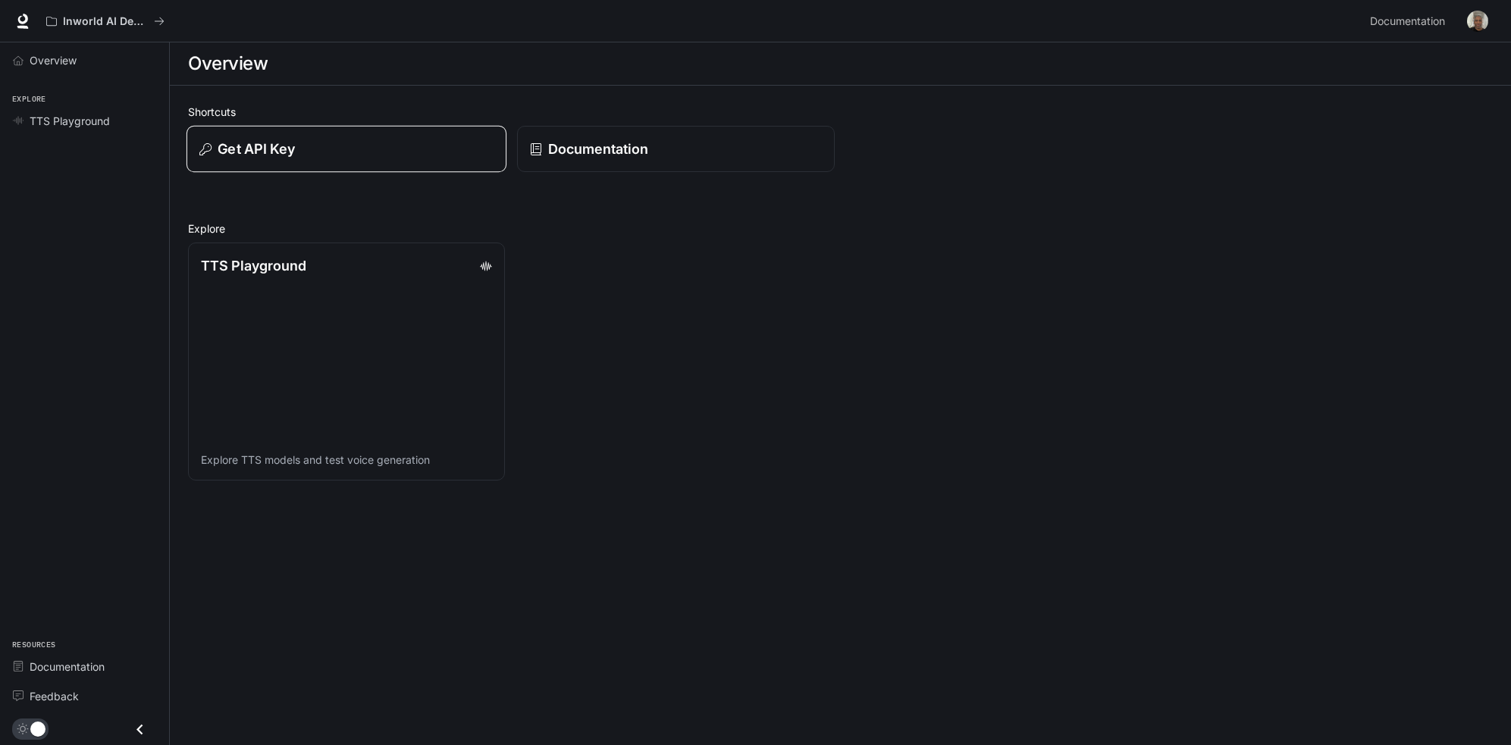
click at [315, 159] on button "Get API Key" at bounding box center [346, 149] width 320 height 47
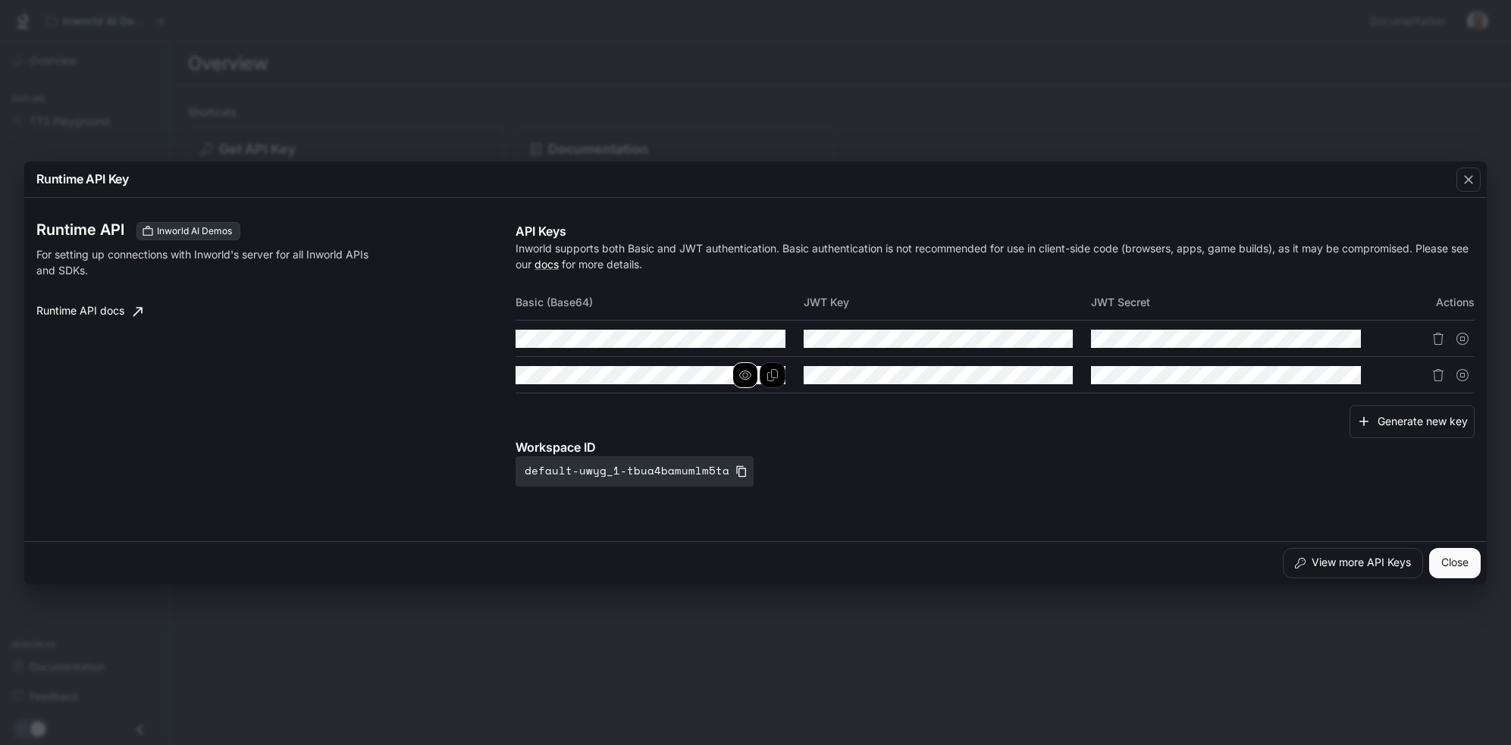
click at [742, 377] on icon "button" at bounding box center [745, 375] width 12 height 12
click at [781, 377] on button "Copy Basic (Base64)" at bounding box center [773, 375] width 26 height 26
click at [994, 69] on div "Runtime API Key Runtime API Inworld AI Demos For setting up connections with In…" at bounding box center [755, 372] width 1511 height 745
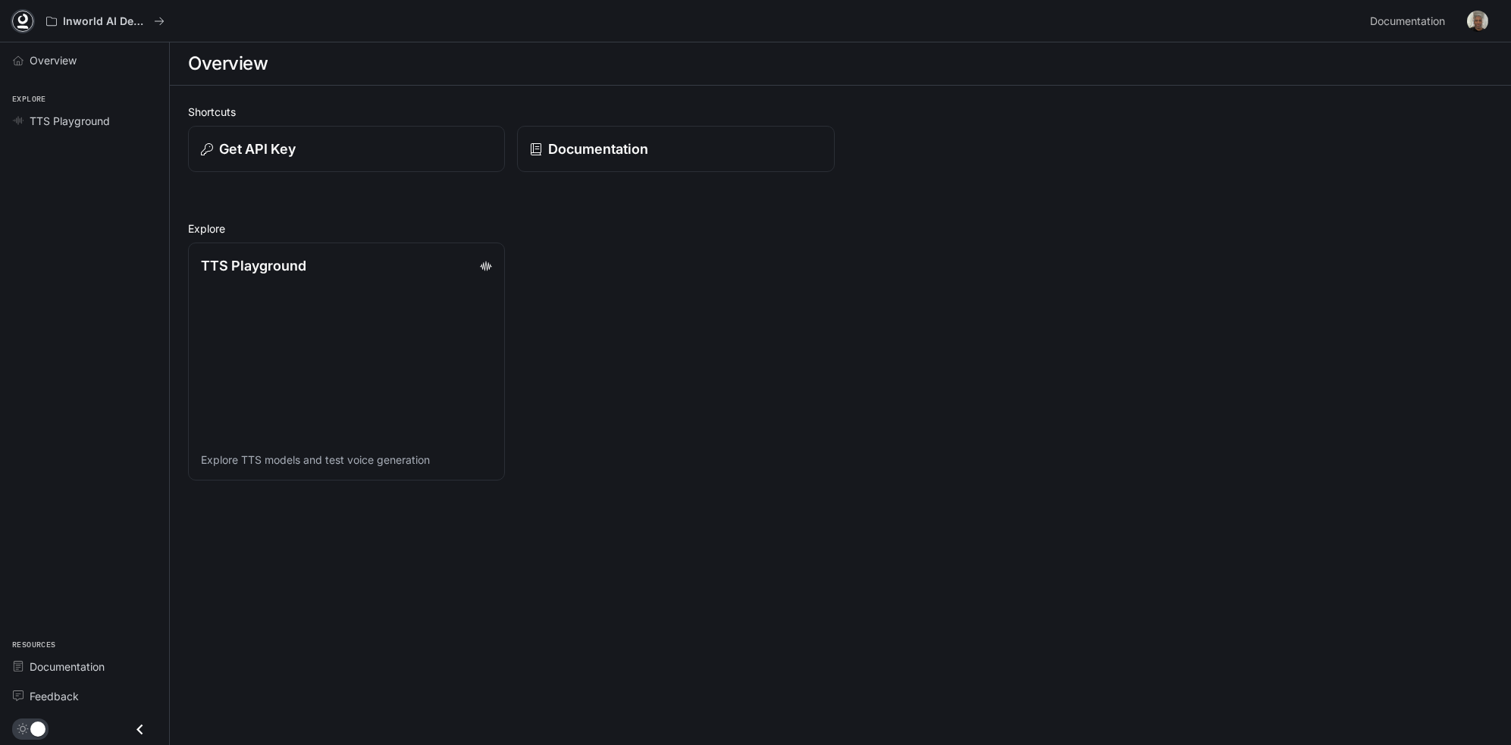
click at [24, 20] on icon at bounding box center [22, 21] width 15 height 15
click at [77, 121] on span "TTS Playground" at bounding box center [70, 121] width 80 height 16
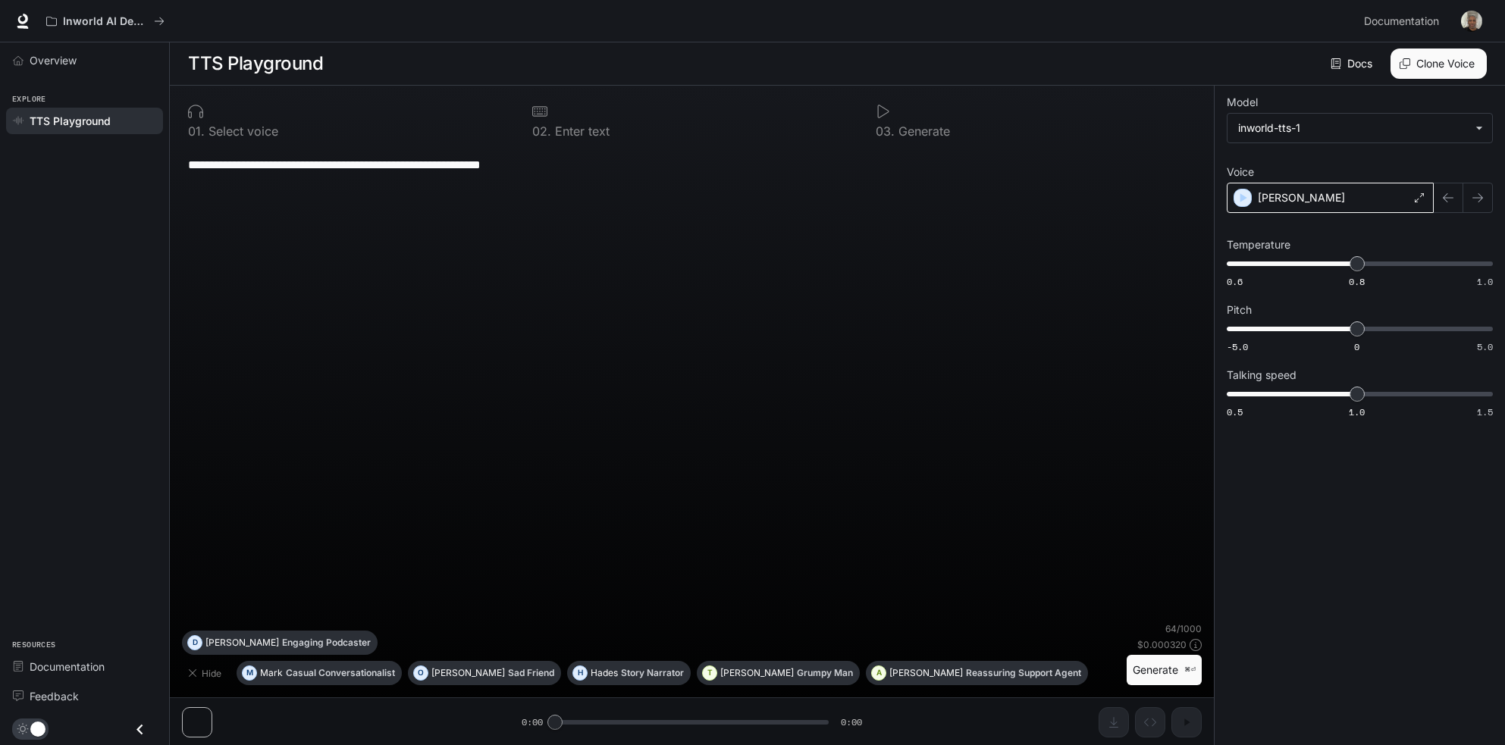
click at [1290, 196] on div "Alex" at bounding box center [1330, 198] width 207 height 30
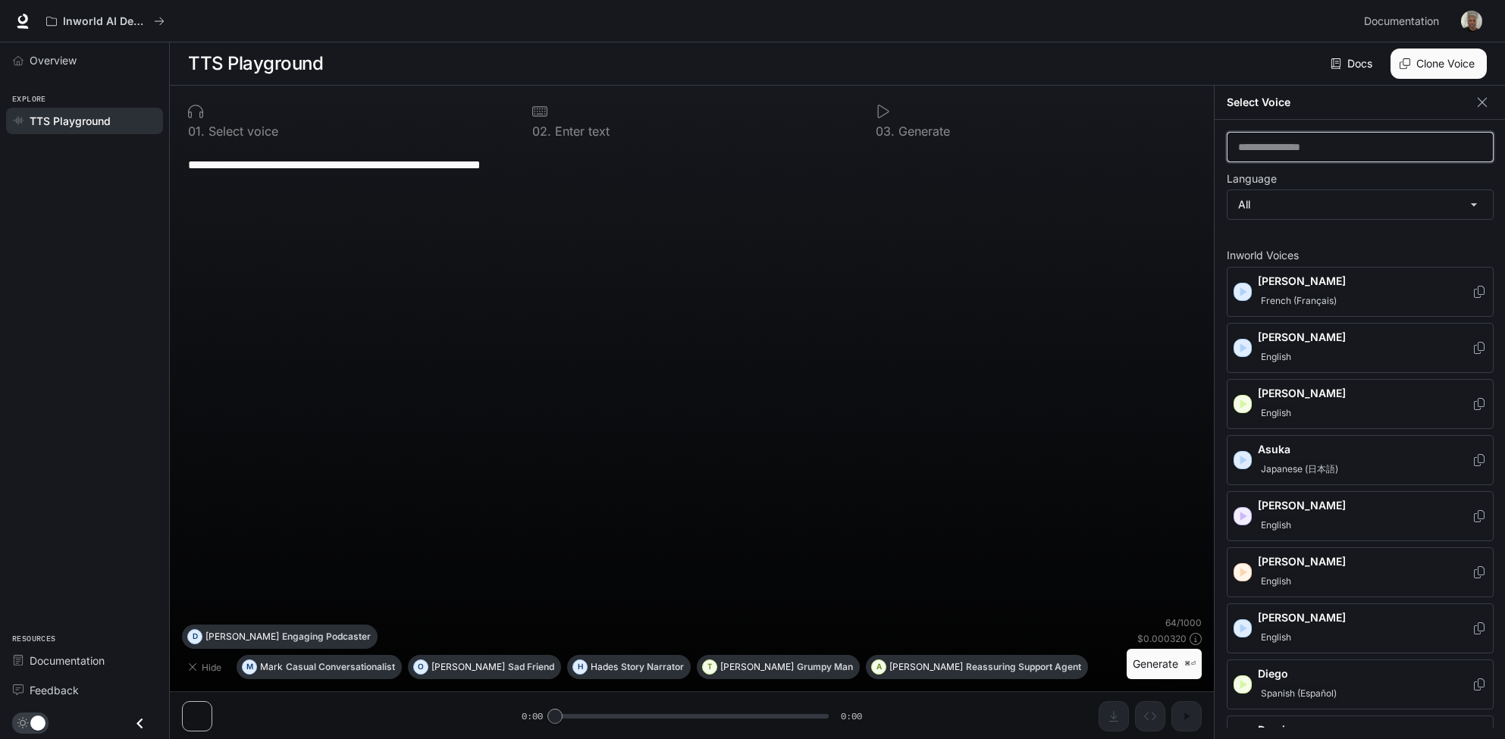
click at [1272, 147] on input "text" at bounding box center [1359, 146] width 265 height 15
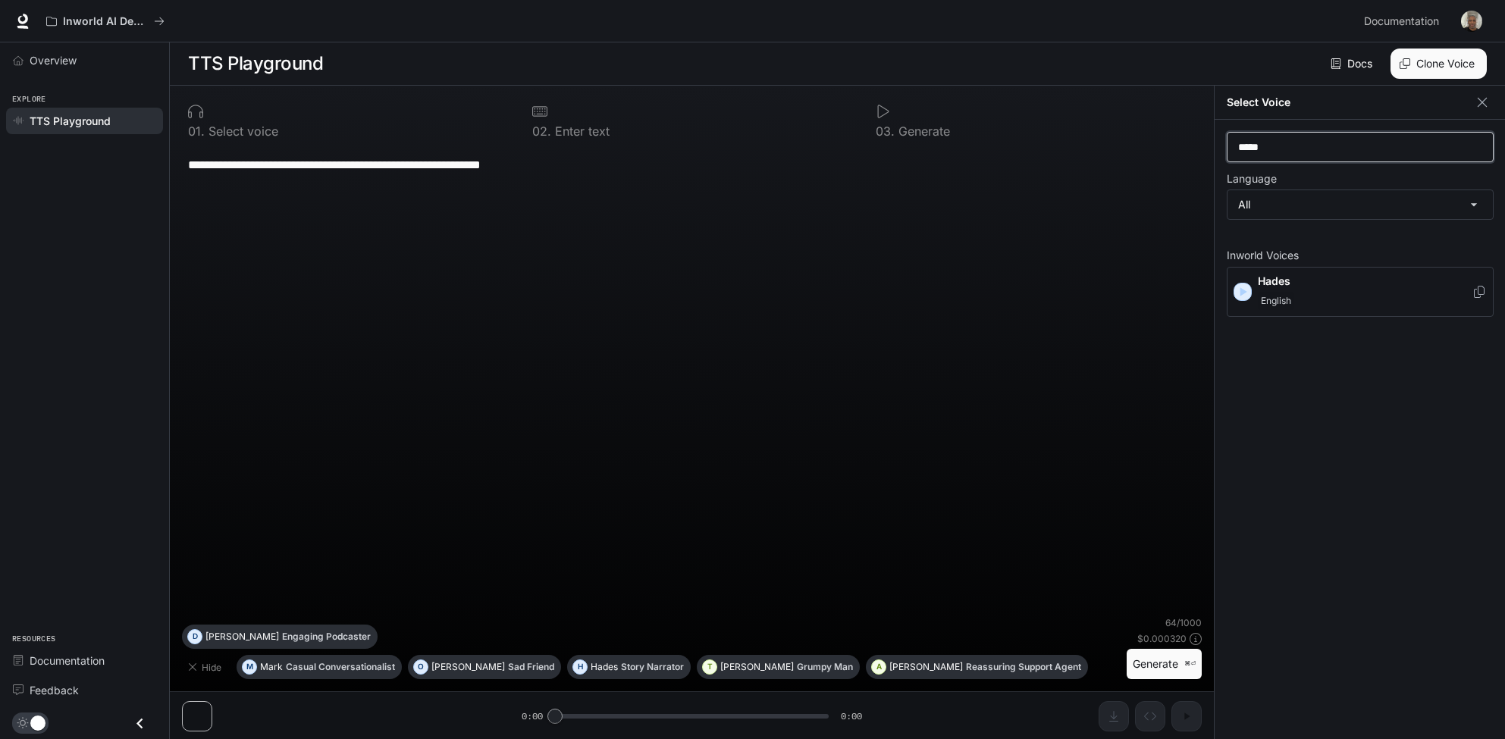
type input "*****"
click at [1291, 293] on span "English" at bounding box center [1276, 301] width 36 height 18
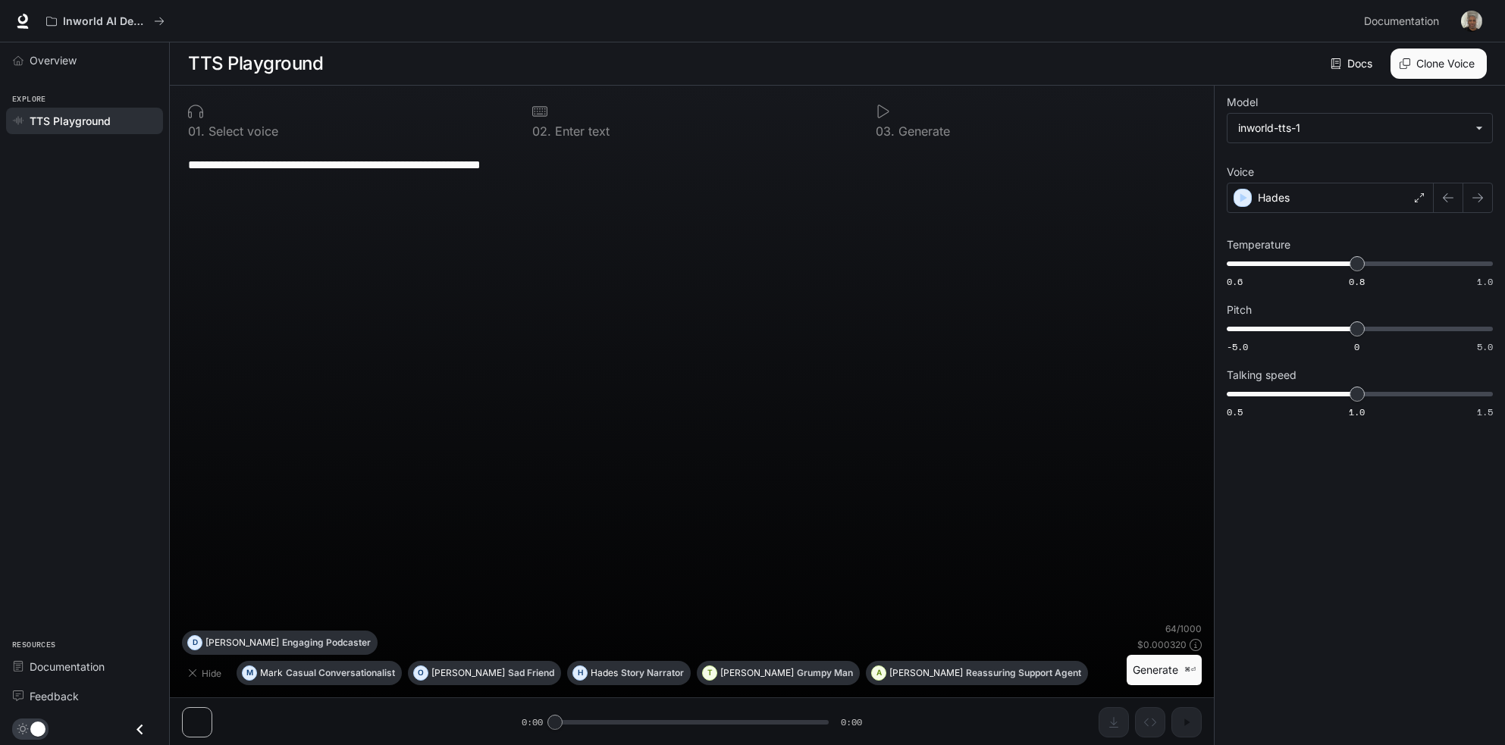
click at [418, 303] on div "**********" at bounding box center [692, 384] width 1020 height 476
click at [1174, 675] on button "Generate ⌘⏎" at bounding box center [1164, 670] width 75 height 31
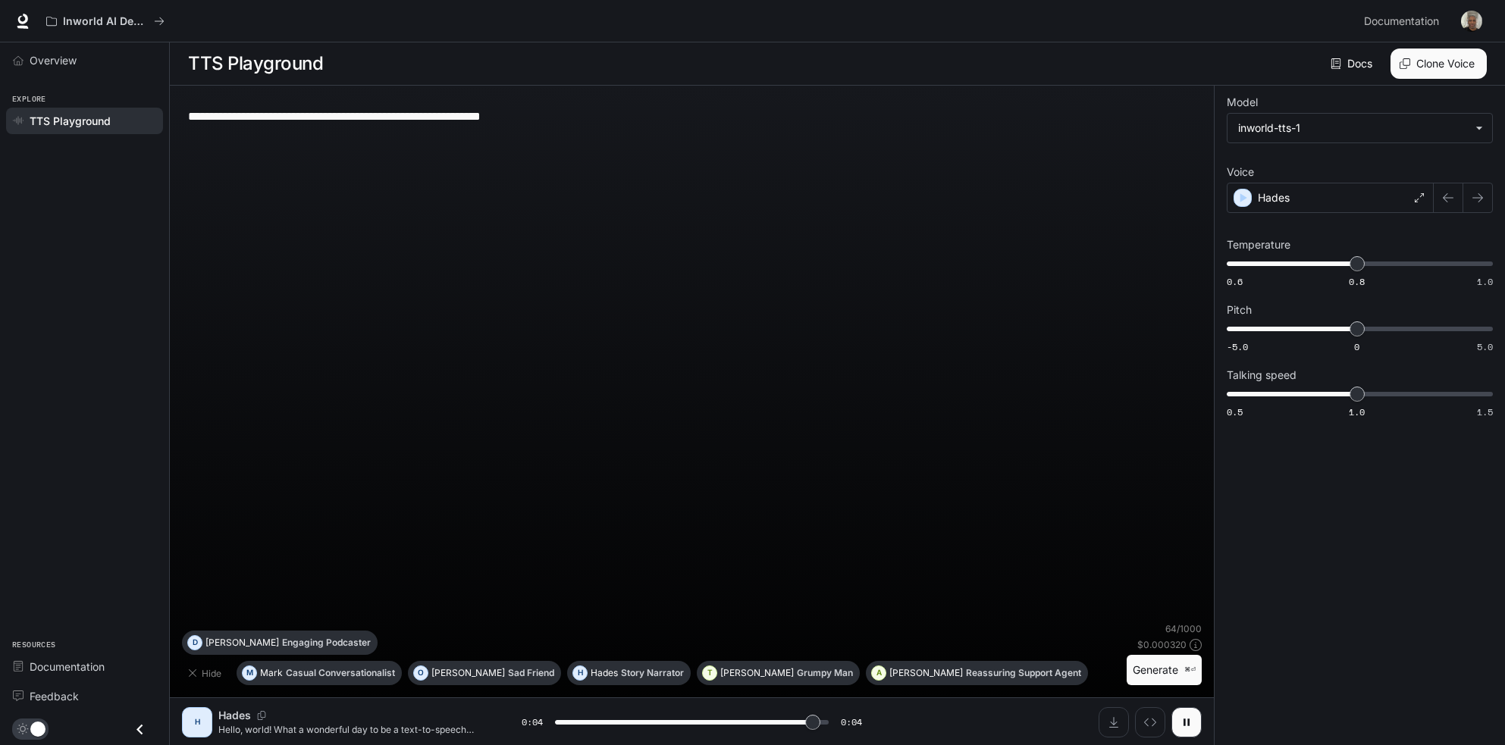
type input "*"
